Goal: Check status: Check status

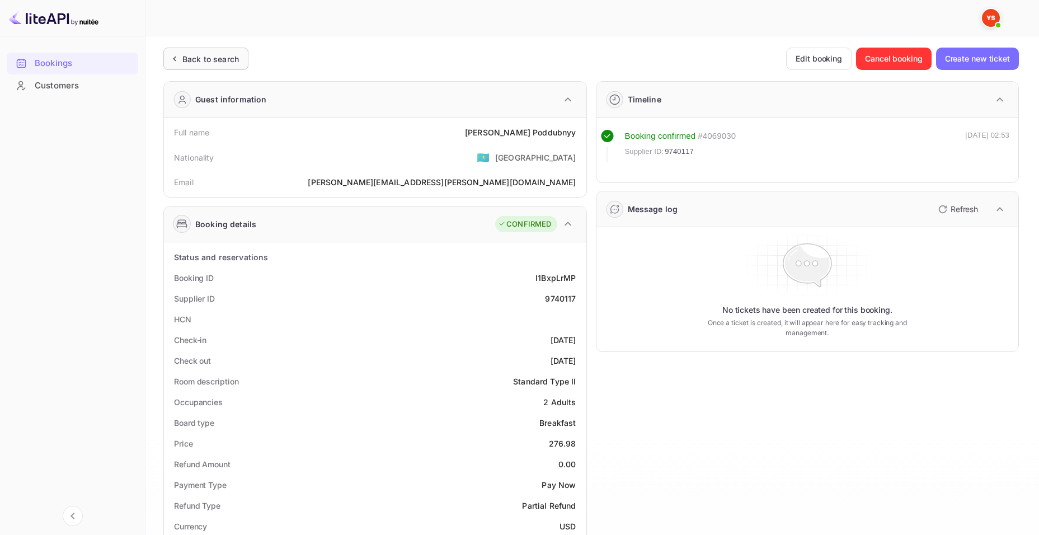
click at [185, 65] on div "Back to search" at bounding box center [205, 59] width 85 height 22
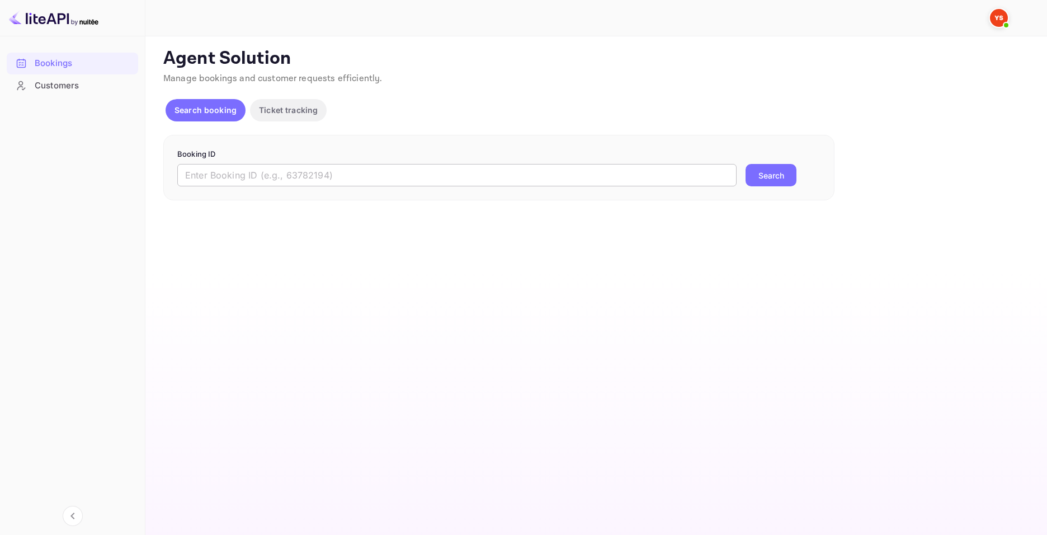
click at [517, 166] on input "text" at bounding box center [456, 175] width 559 height 22
paste input "9744838"
type input "9744838"
click at [772, 175] on button "Search" at bounding box center [771, 175] width 51 height 22
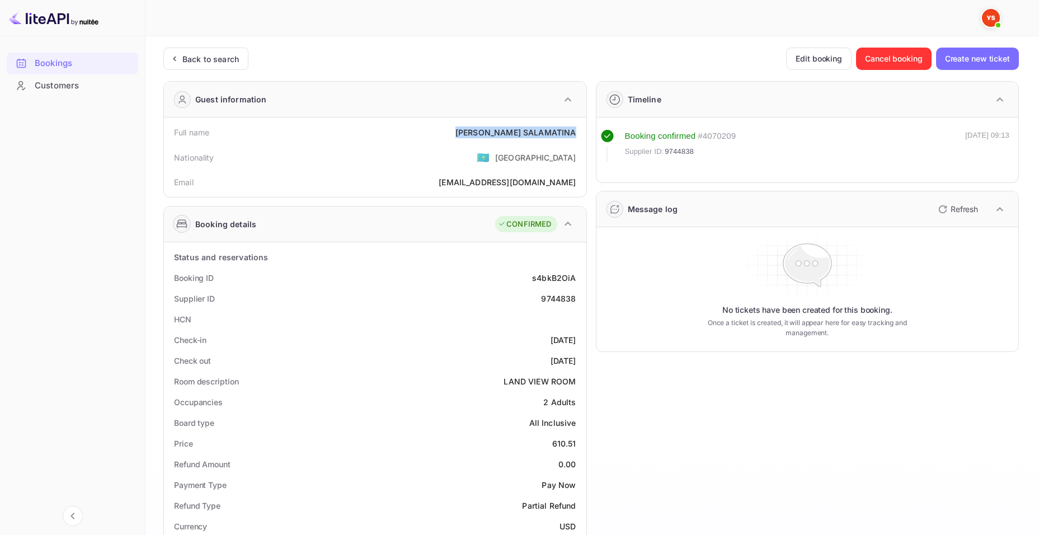
drag, startPoint x: 498, startPoint y: 133, endPoint x: 581, endPoint y: 131, distance: 83.4
click at [581, 131] on div "Full name [PERSON_NAME]" at bounding box center [374, 132] width 413 height 21
copy div "[PERSON_NAME]"
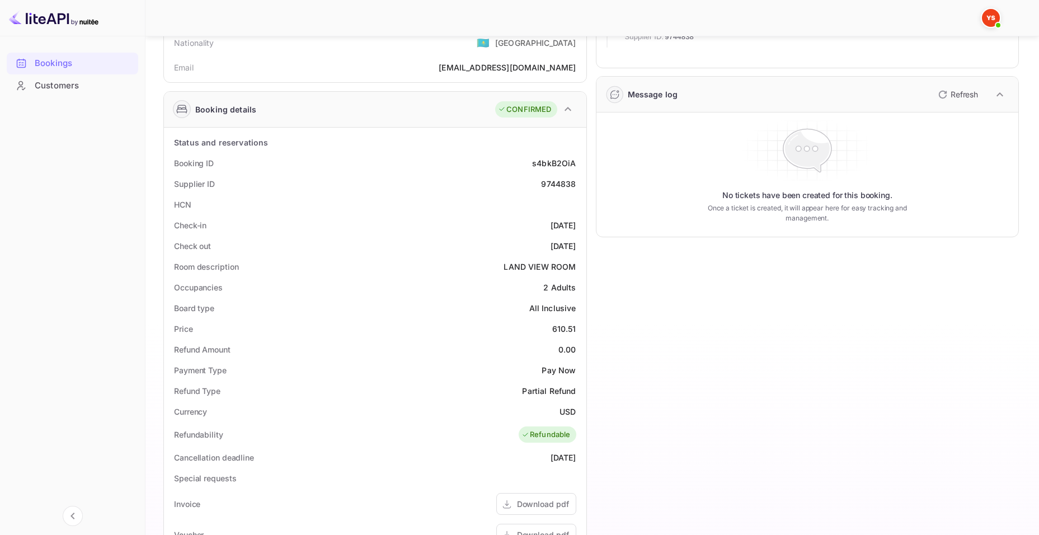
scroll to position [168, 0]
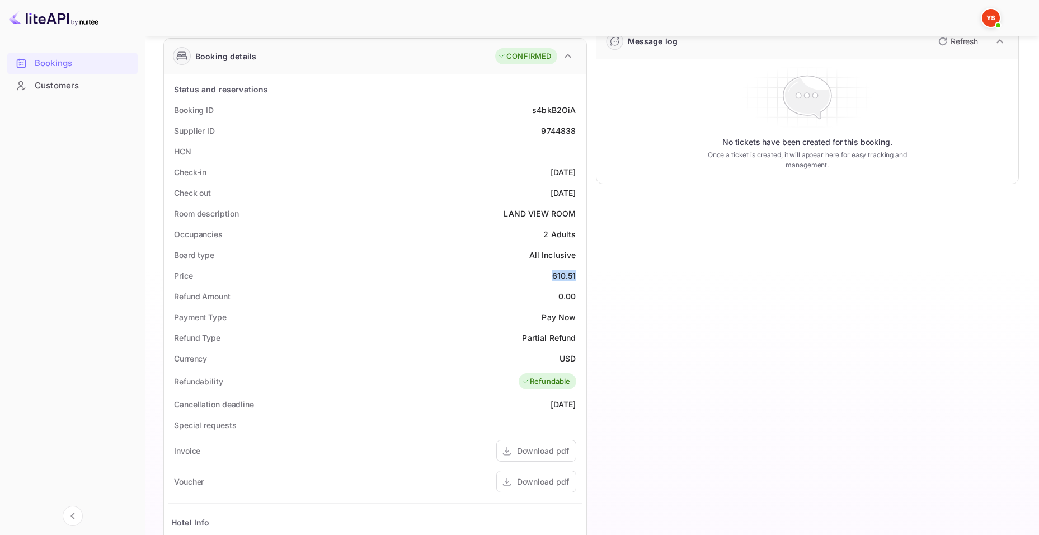
drag, startPoint x: 546, startPoint y: 276, endPoint x: 581, endPoint y: 268, distance: 36.2
click at [581, 268] on div "Price 610.51" at bounding box center [374, 275] width 413 height 21
copy div "610.51"
drag, startPoint x: 557, startPoint y: 355, endPoint x: 577, endPoint y: 355, distance: 20.1
click at [577, 355] on div "Currency USD" at bounding box center [374, 358] width 413 height 21
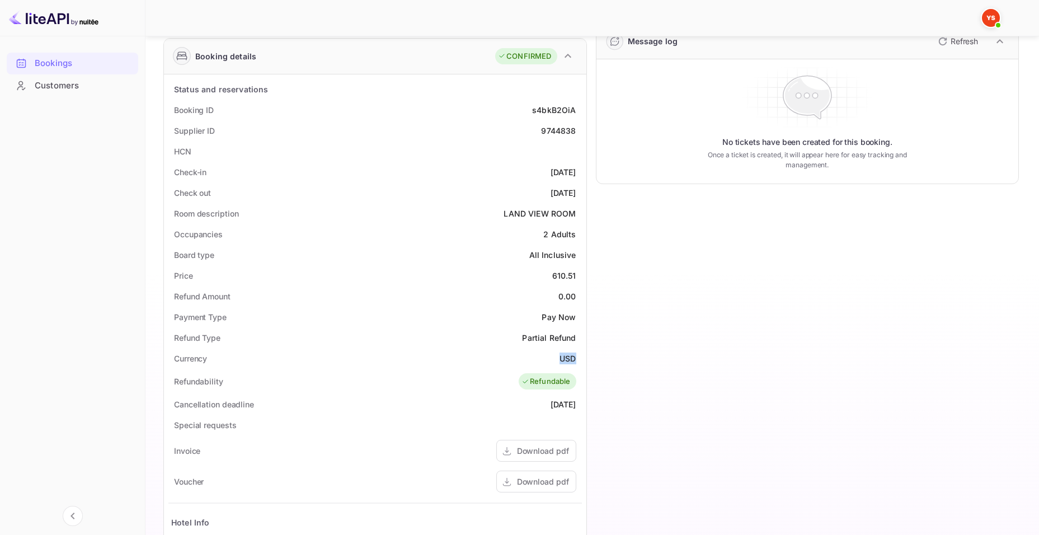
copy div "USD"
